Goal: Ask a question: Seek information or help from site administrators or community

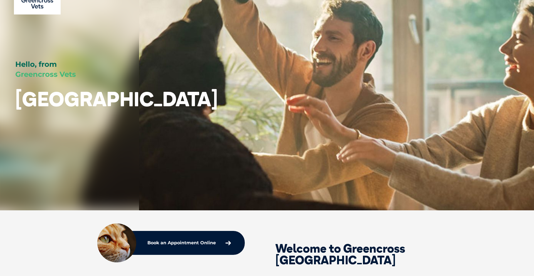
scroll to position [5, 0]
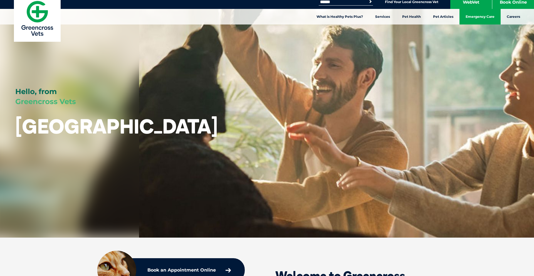
click at [465, 16] on link "Emergency Care" at bounding box center [479, 17] width 41 height 16
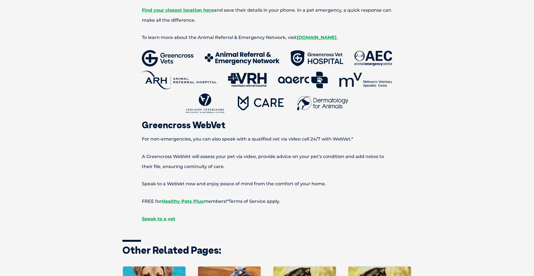
scroll to position [761, 0]
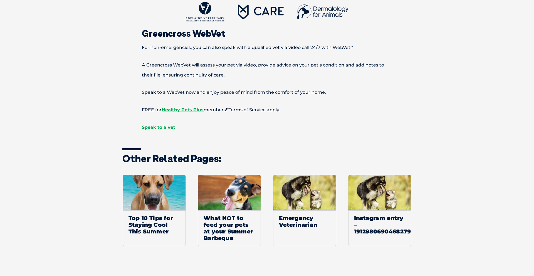
scroll to position [666, 0]
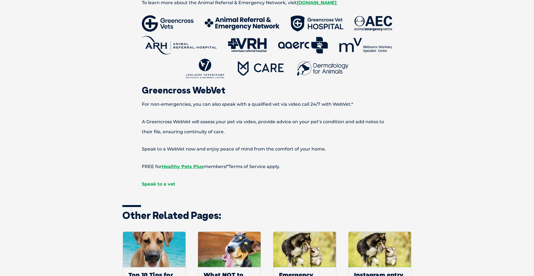
click at [169, 185] on span "Speak to a vet" at bounding box center [158, 183] width 33 height 5
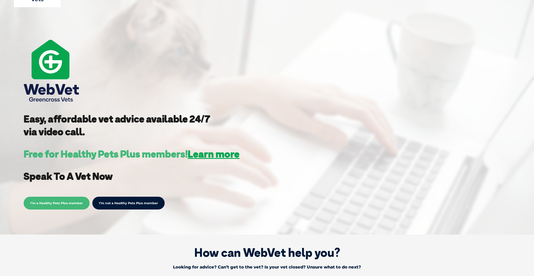
scroll to position [40, 0]
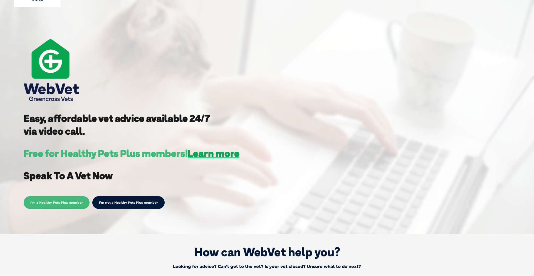
click at [126, 206] on link "I’m not a Healthy Pets Plus member" at bounding box center [128, 202] width 72 height 13
